Goal: Task Accomplishment & Management: Use online tool/utility

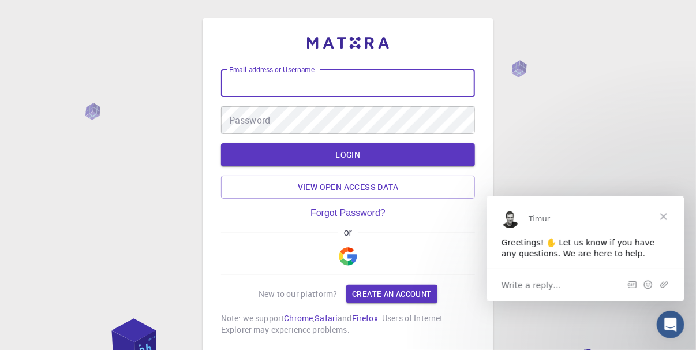
click at [260, 78] on input "Email address or Username" at bounding box center [348, 83] width 254 height 28
type input "sayanm25"
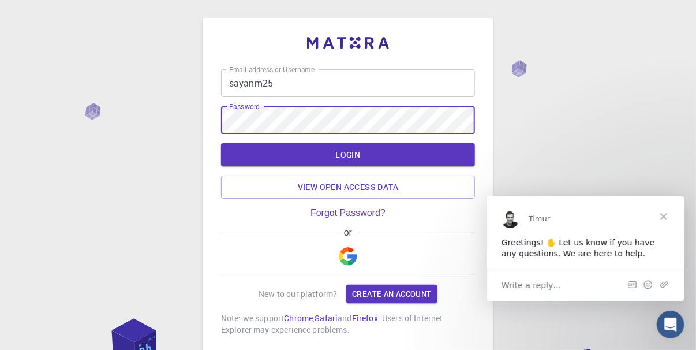
click at [258, 108] on div "Password Password" at bounding box center [348, 120] width 254 height 28
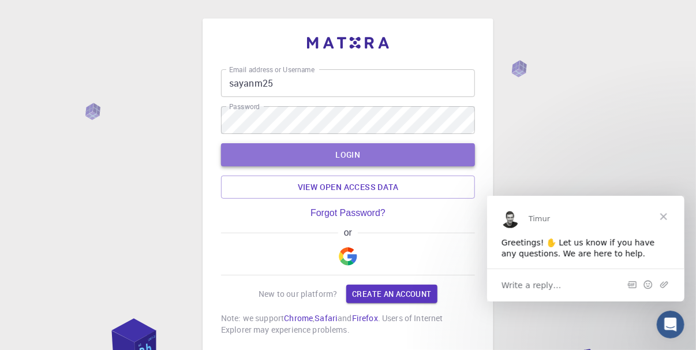
click at [295, 156] on button "LOGIN" at bounding box center [348, 154] width 254 height 23
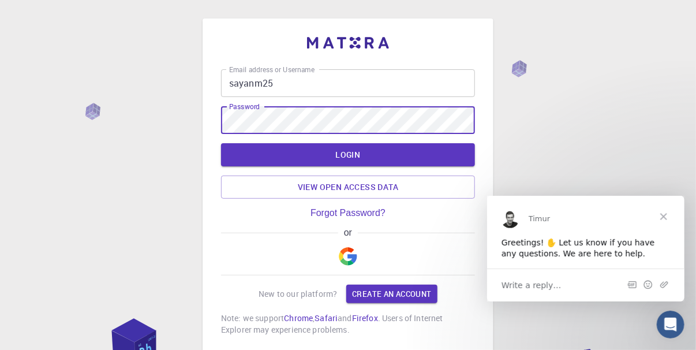
click at [221, 143] on button "LOGIN" at bounding box center [348, 154] width 254 height 23
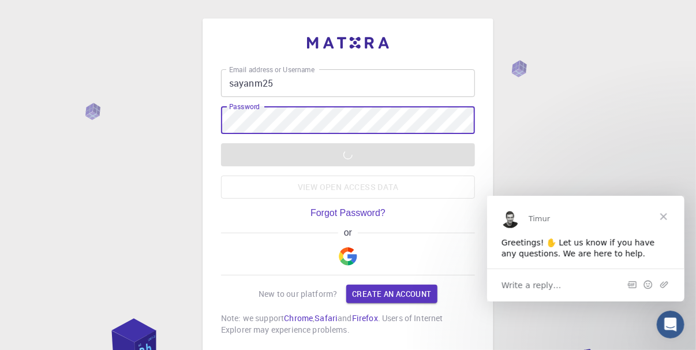
scroll to position [68, 0]
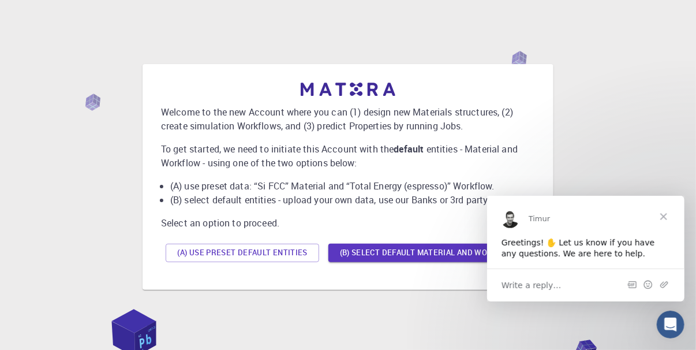
scroll to position [61, 0]
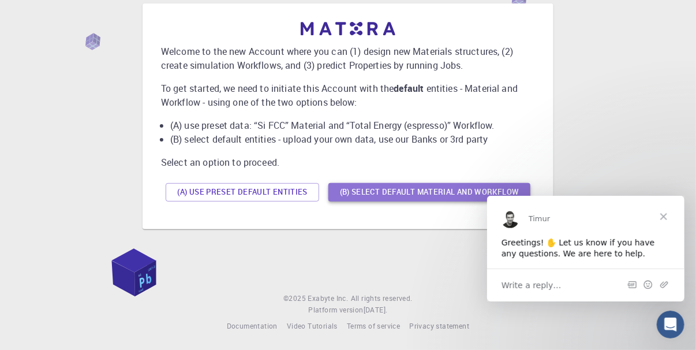
click at [386, 189] on button "(B) Select default material and workflow" at bounding box center [429, 192] width 202 height 18
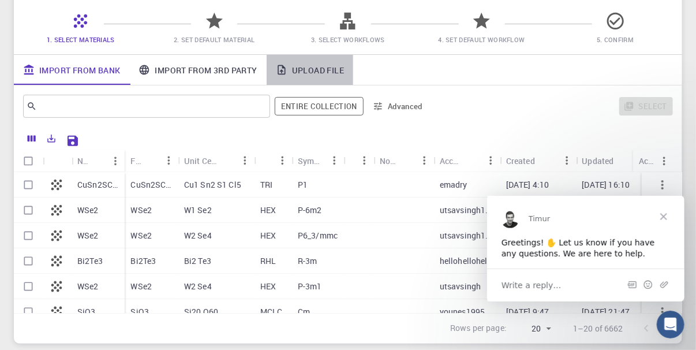
click at [313, 78] on link "Upload File" at bounding box center [310, 70] width 87 height 30
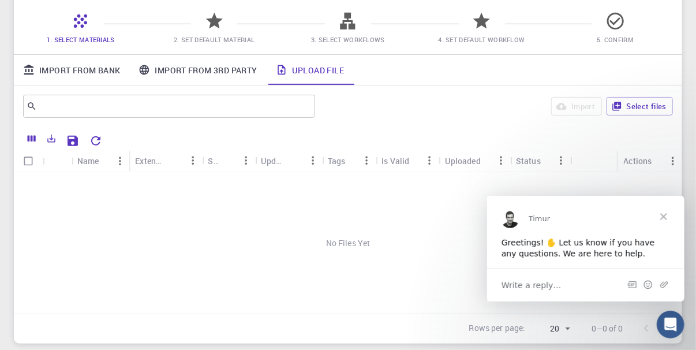
click at [185, 54] on hr at bounding box center [348, 54] width 668 height 1
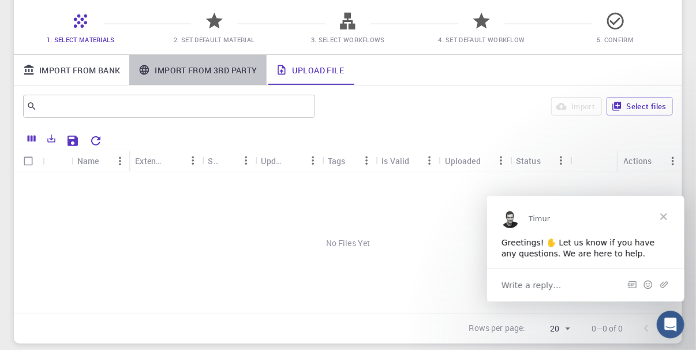
click at [190, 70] on link "Import From 3rd Party" at bounding box center [197, 70] width 137 height 30
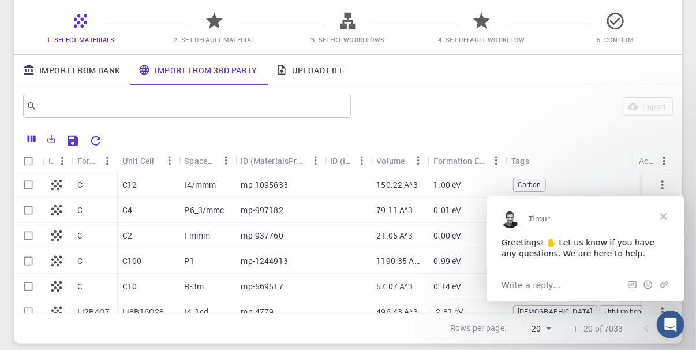
click at [136, 186] on p "C12" at bounding box center [129, 185] width 14 height 12
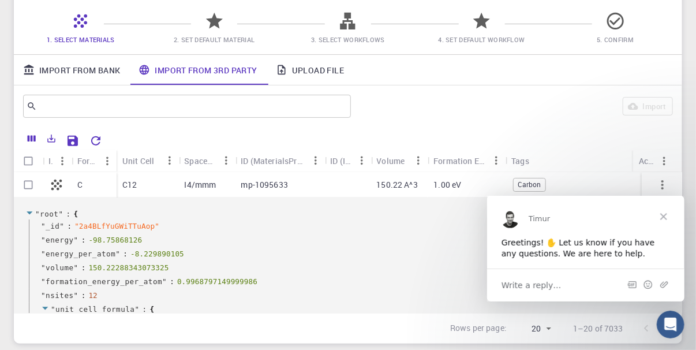
click at [136, 186] on p "C12" at bounding box center [129, 185] width 14 height 12
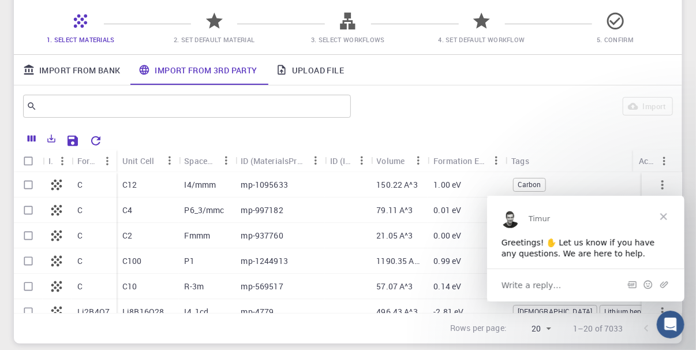
click at [136, 186] on p "C12" at bounding box center [129, 185] width 14 height 12
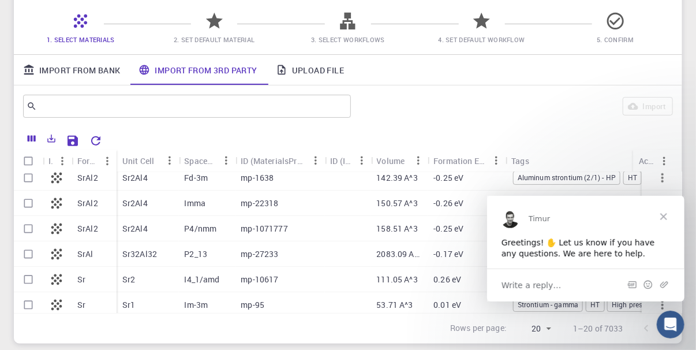
scroll to position [1243, 0]
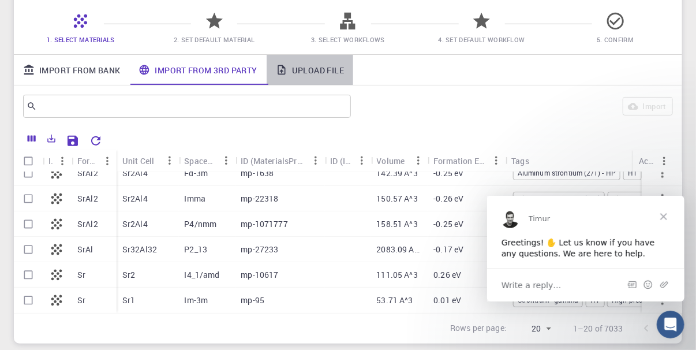
click at [303, 69] on link "Upload File" at bounding box center [310, 70] width 87 height 30
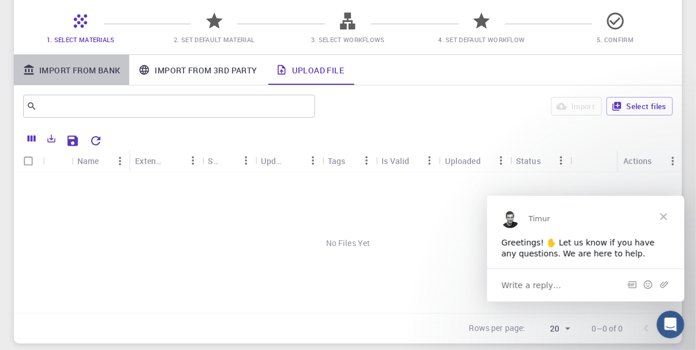
click at [89, 70] on link "Import From Bank" at bounding box center [71, 70] width 115 height 30
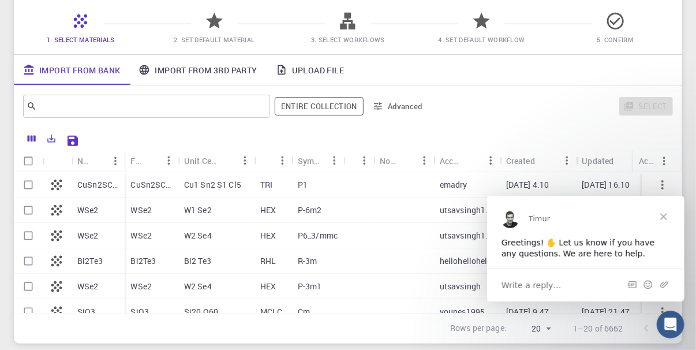
click at [478, 28] on icon at bounding box center [481, 21] width 20 height 20
click at [630, 20] on span "5. Confirm" at bounding box center [615, 31] width 125 height 27
click at [215, 23] on icon at bounding box center [214, 21] width 17 height 16
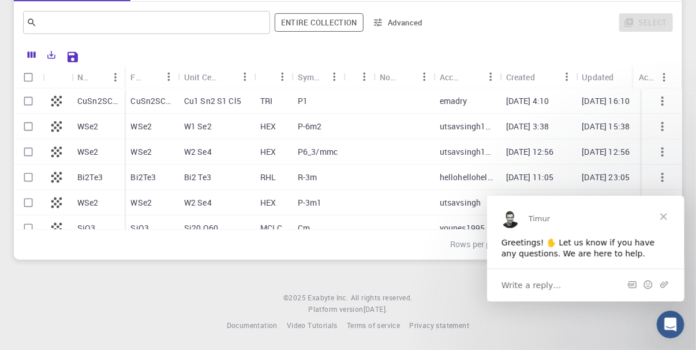
click at [661, 213] on span "Close" at bounding box center [663, 216] width 42 height 42
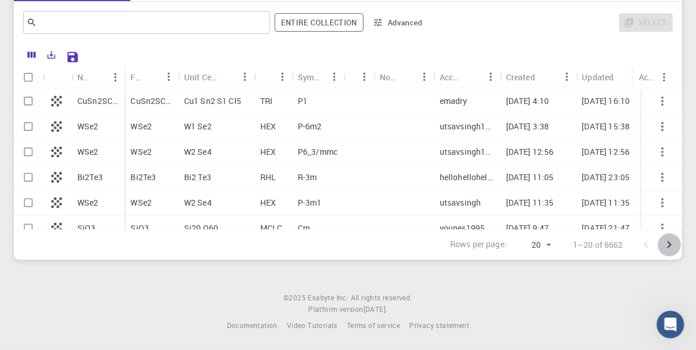
click at [665, 239] on icon "Go to next page" at bounding box center [669, 245] width 14 height 14
